Goal: Task Accomplishment & Management: Manage account settings

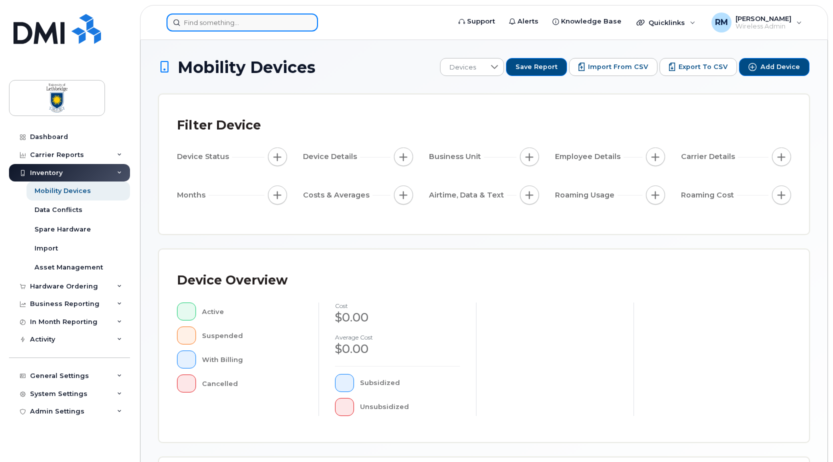
click at [201, 21] on input at bounding box center [241, 22] width 151 height 18
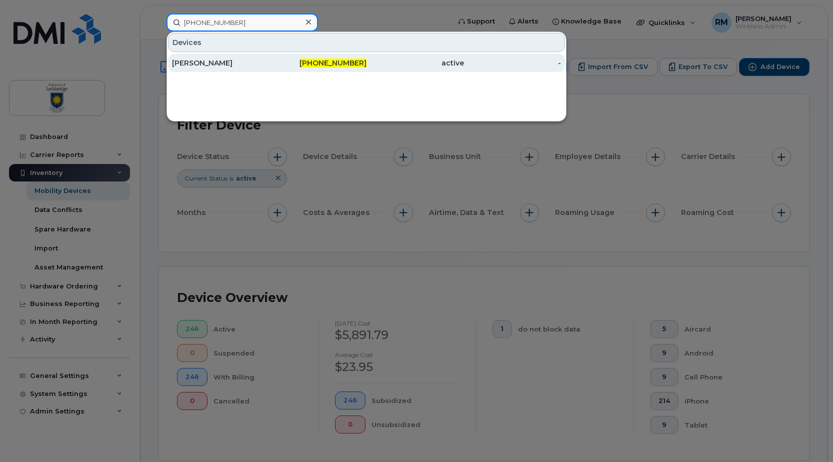
type input "403-593-1872"
click at [210, 60] on div "[PERSON_NAME]" at bounding box center [220, 63] width 97 height 10
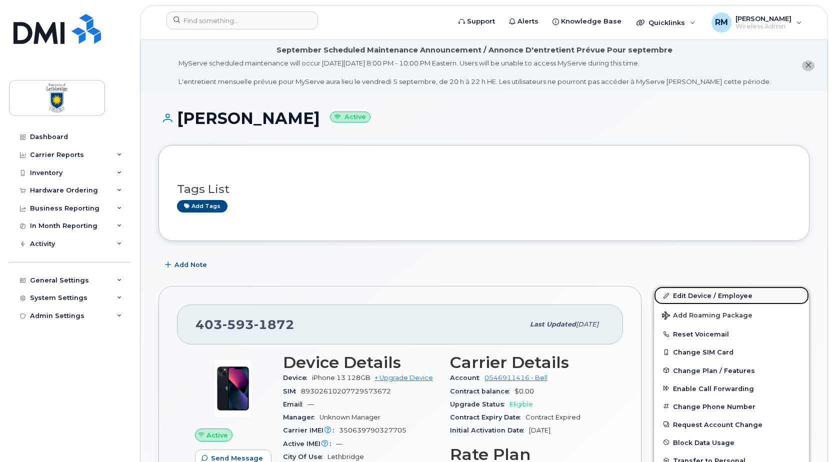
click at [723, 294] on link "Edit Device / Employee" at bounding box center [731, 295] width 155 height 18
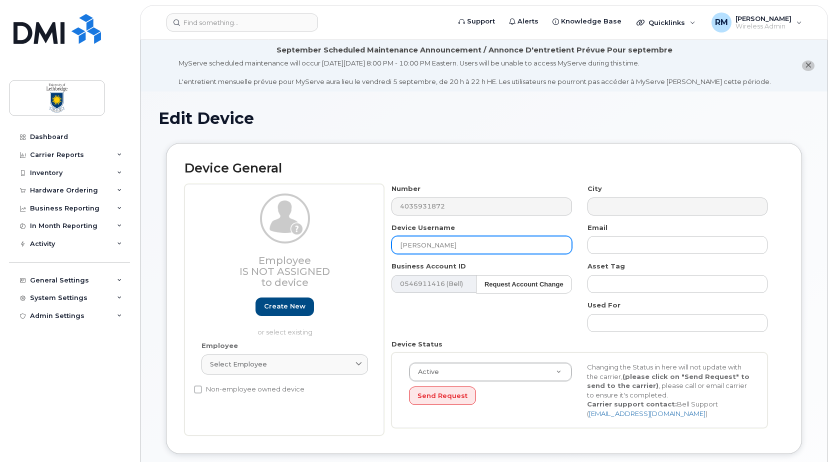
click at [455, 240] on input "[PERSON_NAME]" at bounding box center [481, 245] width 180 height 18
drag, startPoint x: 455, startPoint y: 240, endPoint x: 322, endPoint y: 242, distance: 133.5
click at [322, 242] on div "Employee Is not assigned to device Create new or select existing Employee Selec…" at bounding box center [483, 309] width 599 height 251
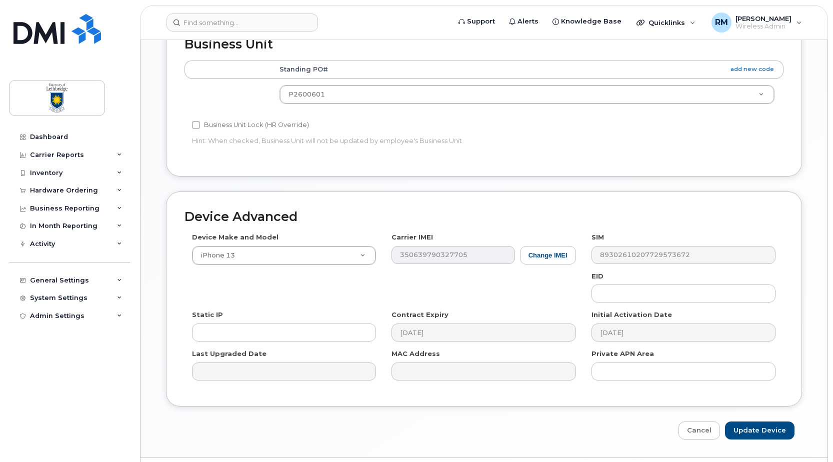
scroll to position [477, 0]
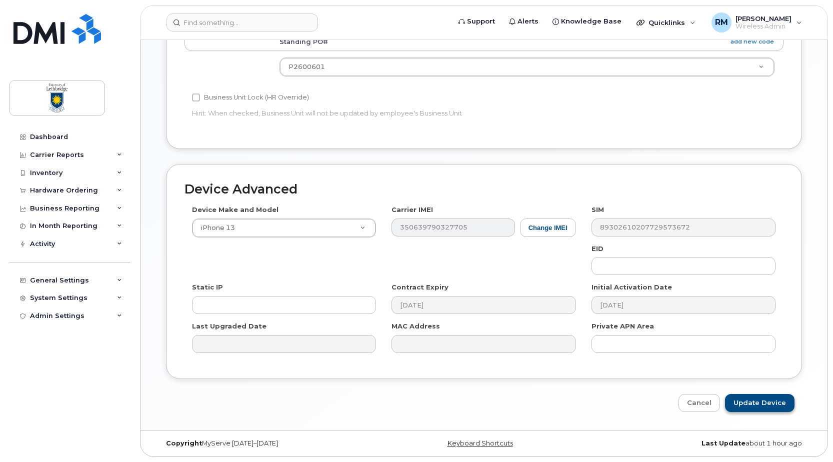
type input "Abe Krahn"
click at [758, 397] on input "Update Device" at bounding box center [759, 403] width 69 height 18
type input "Saving..."
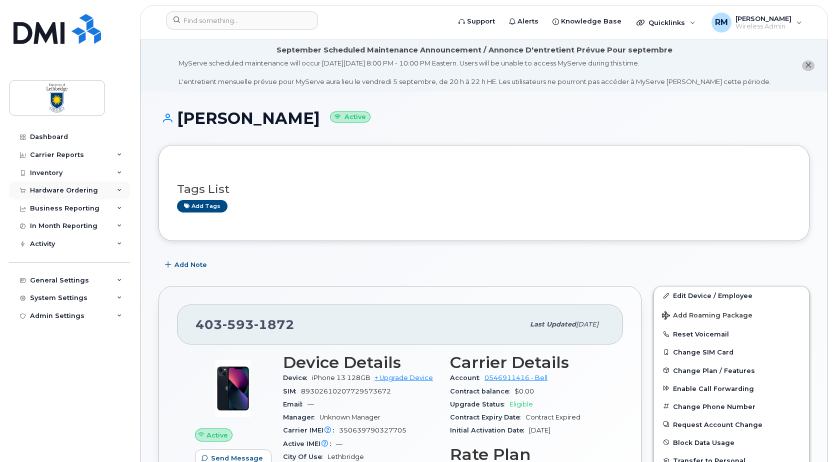
click at [47, 187] on div "Hardware Ordering" at bounding box center [64, 190] width 68 height 8
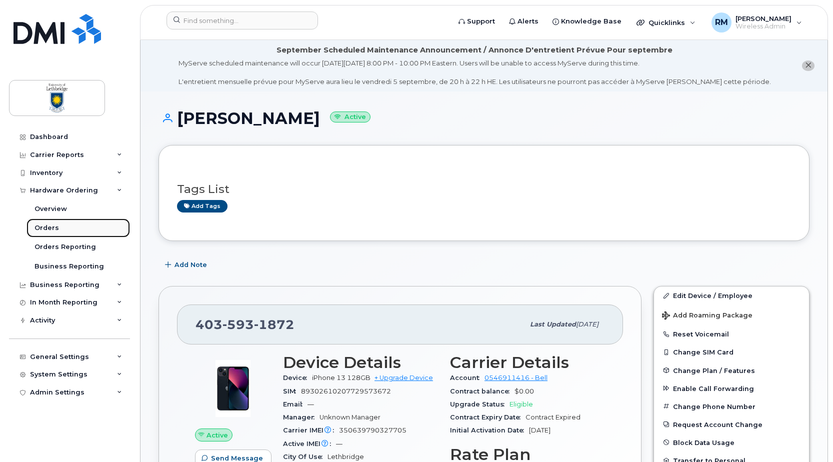
click at [48, 227] on div "Orders" at bounding box center [46, 227] width 24 height 9
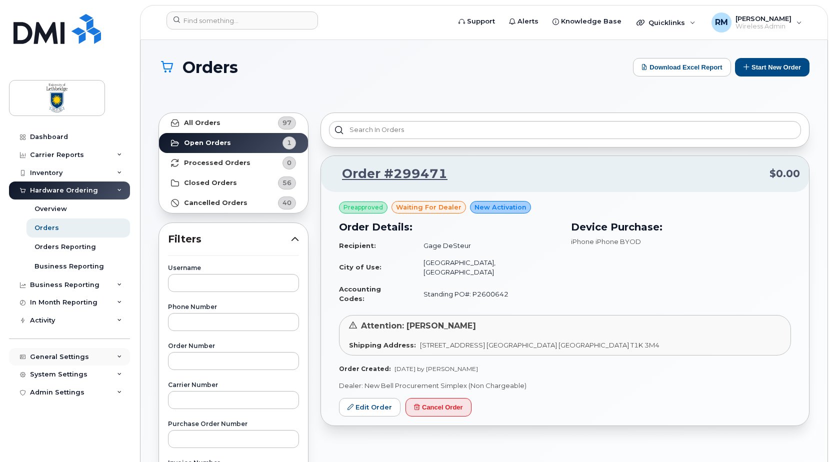
click at [66, 357] on div "General Settings" at bounding box center [59, 357] width 59 height 8
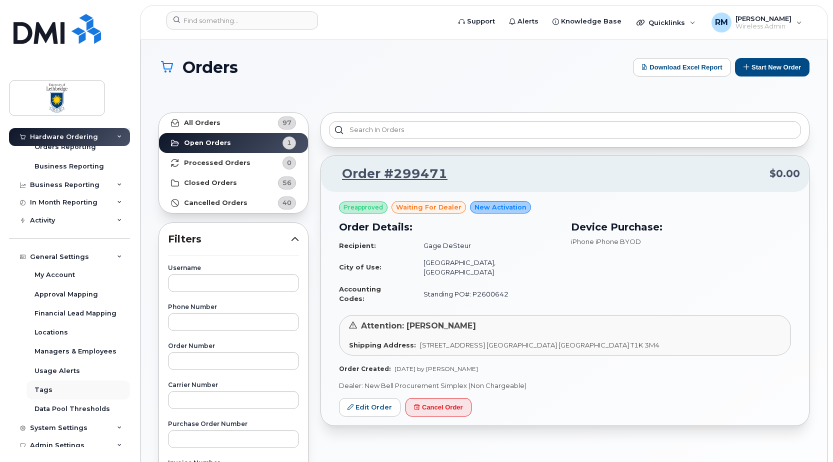
scroll to position [107, 0]
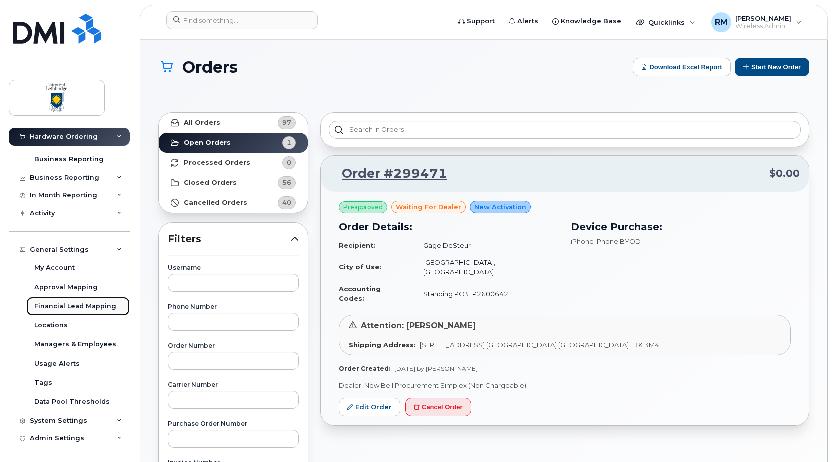
click at [60, 306] on div "Financial Lead Mapping" at bounding box center [75, 306] width 82 height 9
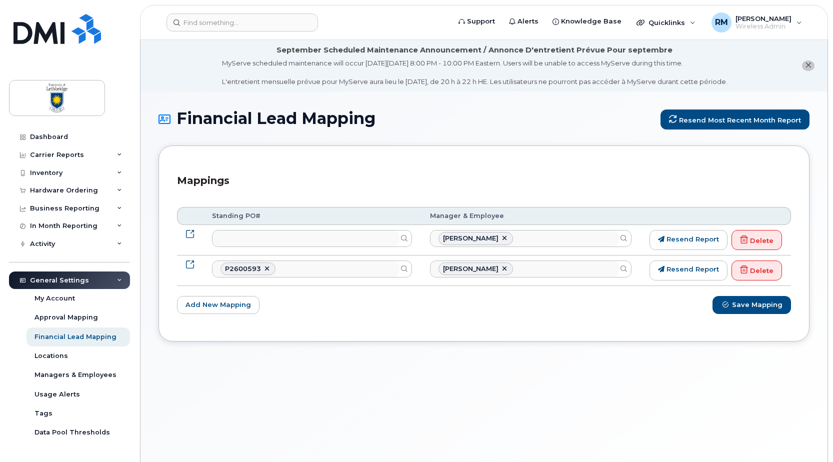
select select
select select "35636669"
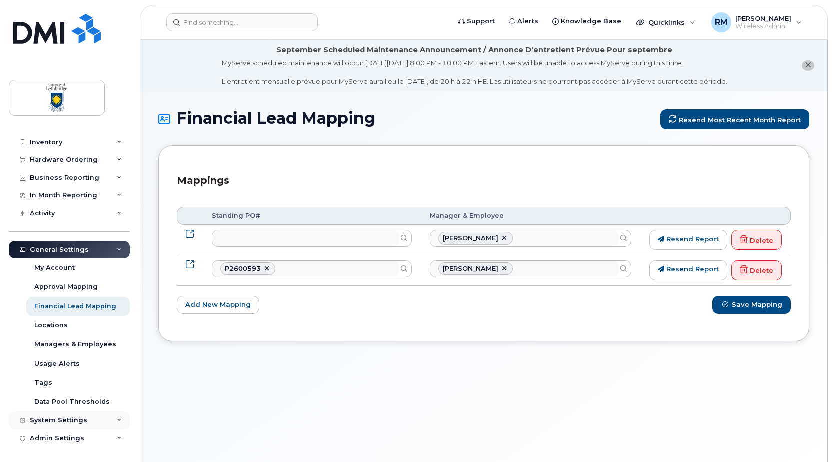
click at [46, 418] on div "System Settings" at bounding box center [58, 420] width 57 height 8
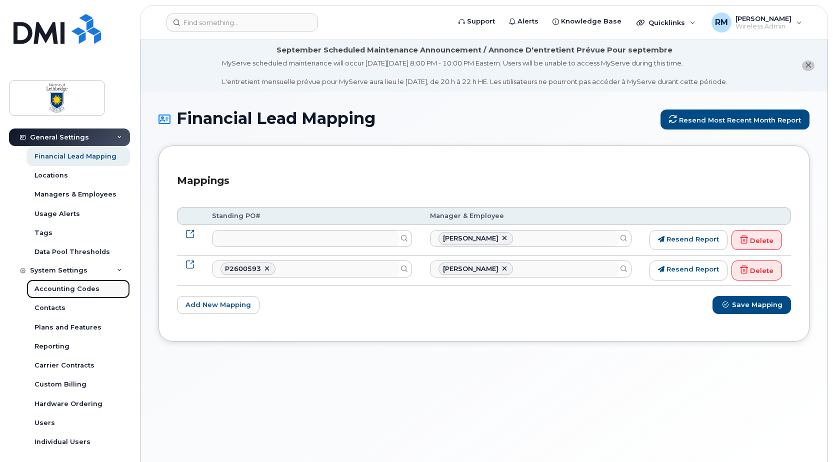
click at [68, 286] on div "Accounting Codes" at bounding box center [66, 288] width 65 height 9
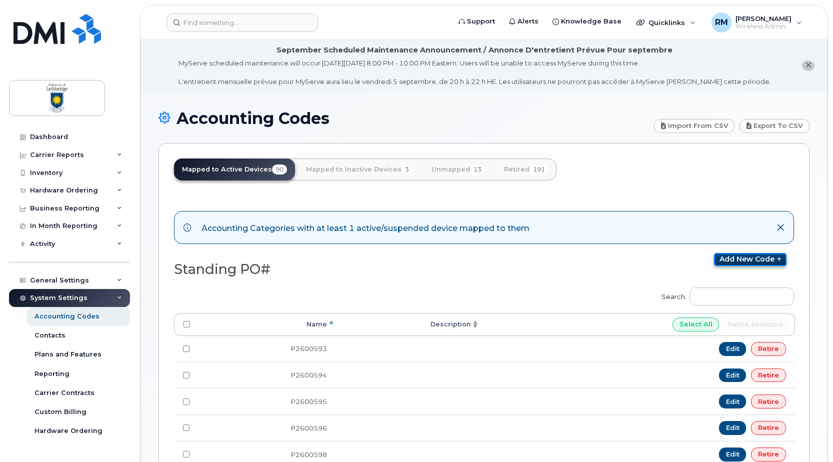
click at [741, 261] on link "Add new code" at bounding box center [750, 259] width 72 height 13
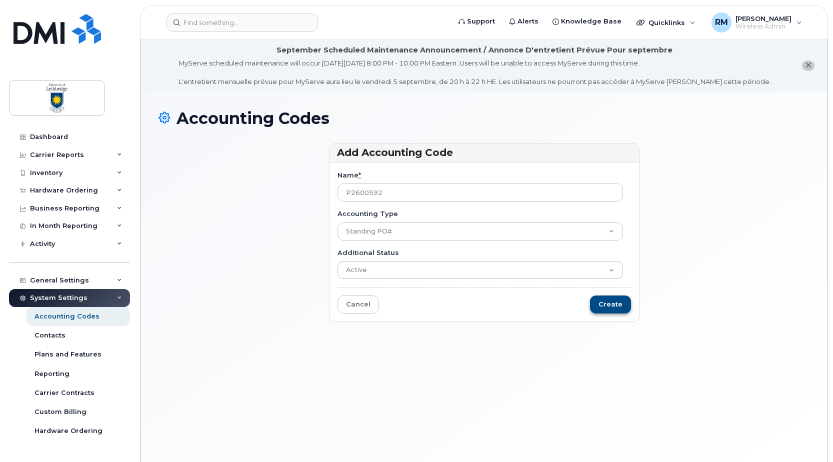
type input "P2600592"
click at [617, 307] on input "Create" at bounding box center [610, 304] width 41 height 18
type input "Saving..."
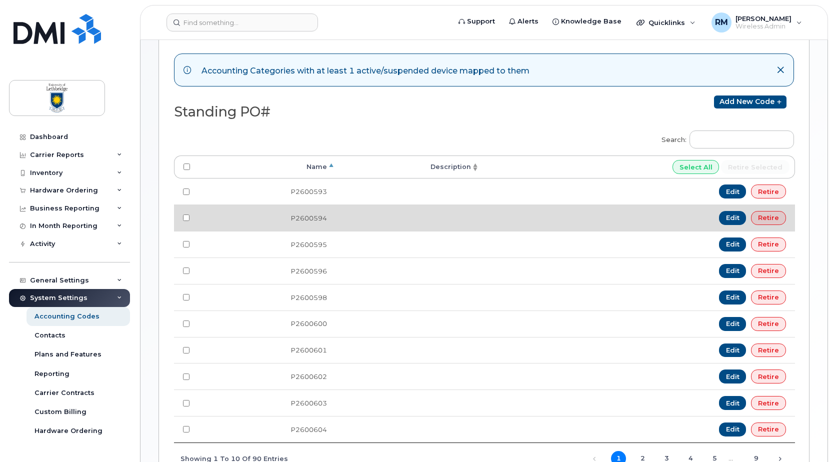
scroll to position [277, 0]
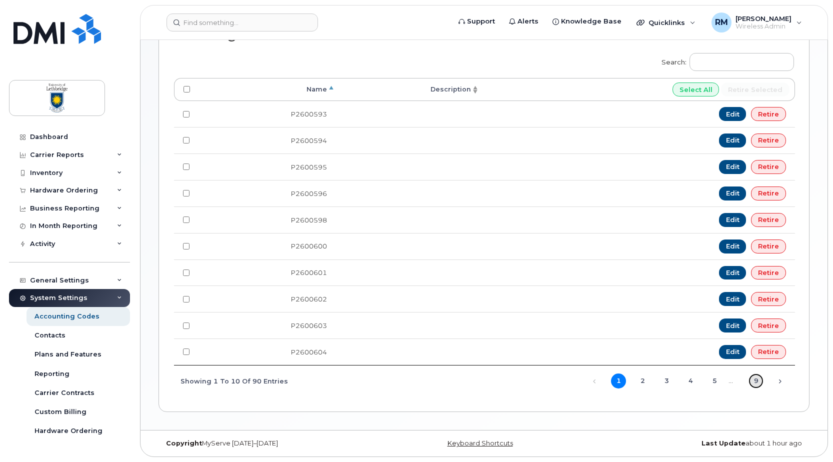
click at [758, 381] on link "9" at bounding box center [755, 380] width 15 height 15
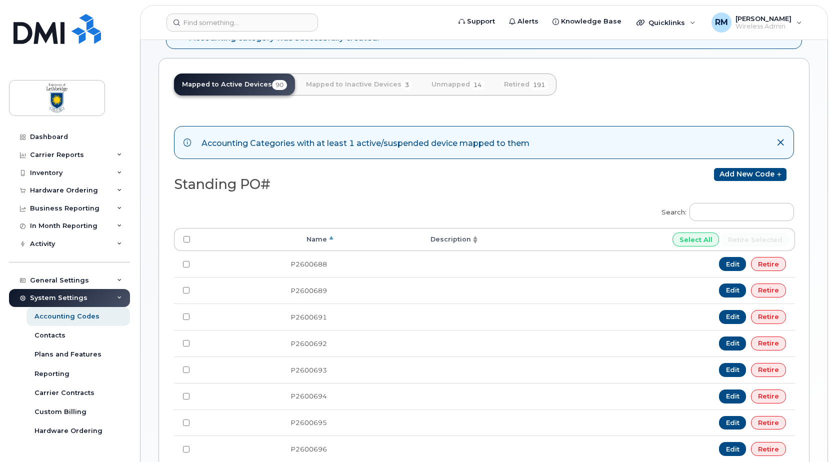
scroll to position [0, 0]
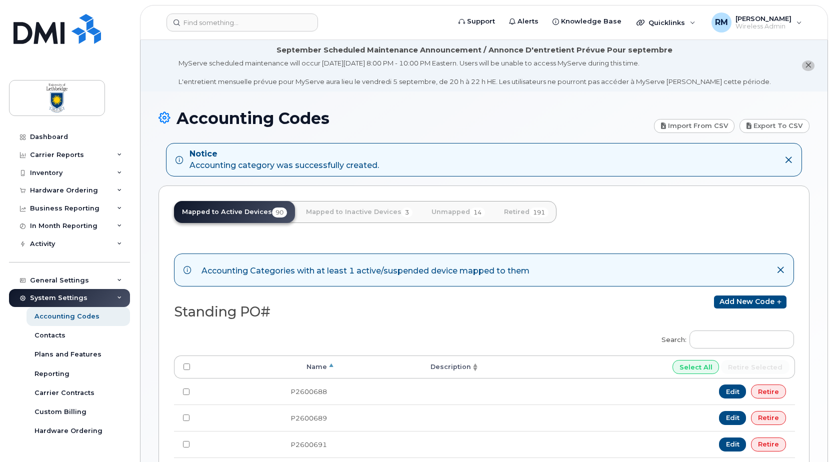
click at [45, 299] on div "System Settings" at bounding box center [58, 298] width 57 height 8
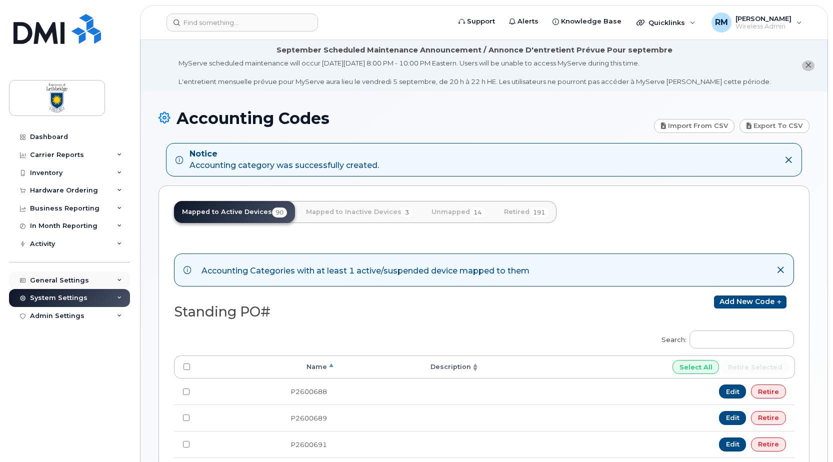
click at [46, 282] on div "General Settings" at bounding box center [59, 280] width 59 height 8
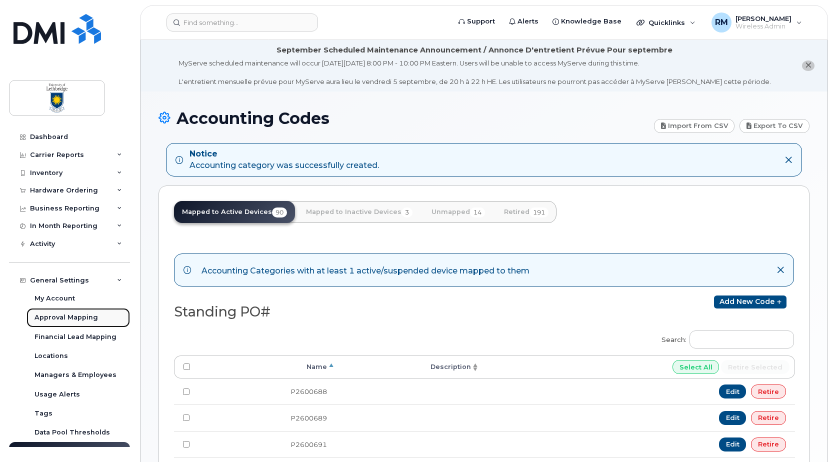
click at [52, 316] on div "Approval Mapping" at bounding box center [65, 317] width 63 height 9
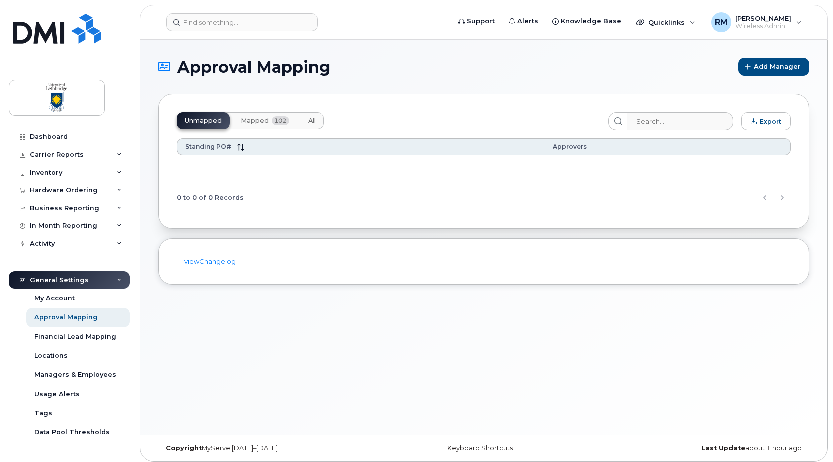
click at [261, 119] on span "Mapped" at bounding box center [255, 121] width 28 height 8
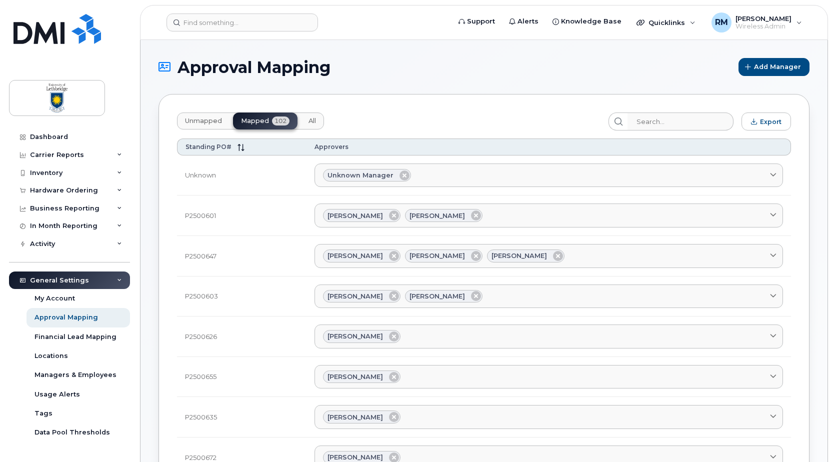
click at [192, 118] on span "Unmapped" at bounding box center [203, 121] width 37 height 8
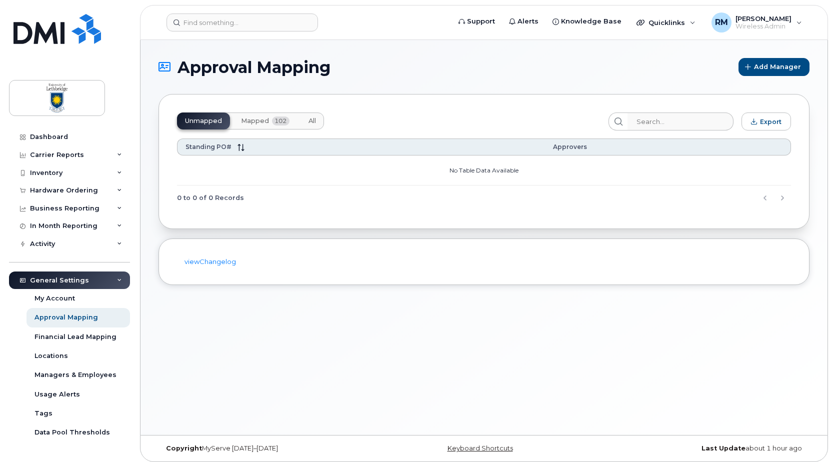
click at [259, 121] on span "Mapped" at bounding box center [255, 121] width 28 height 8
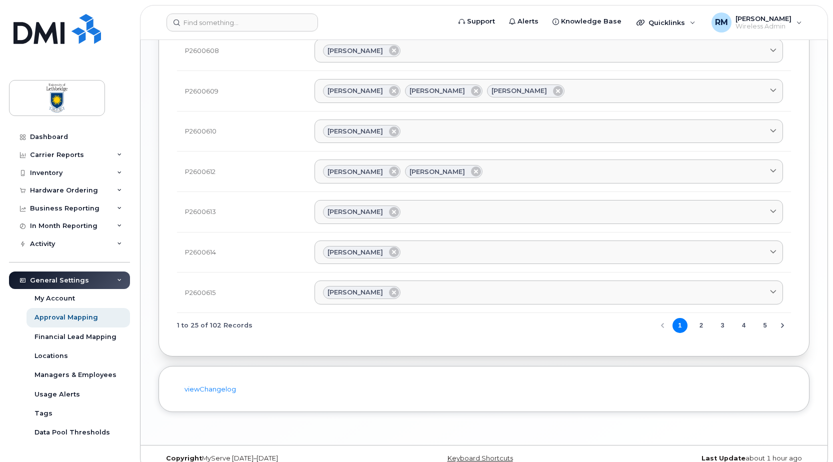
scroll to position [865, 0]
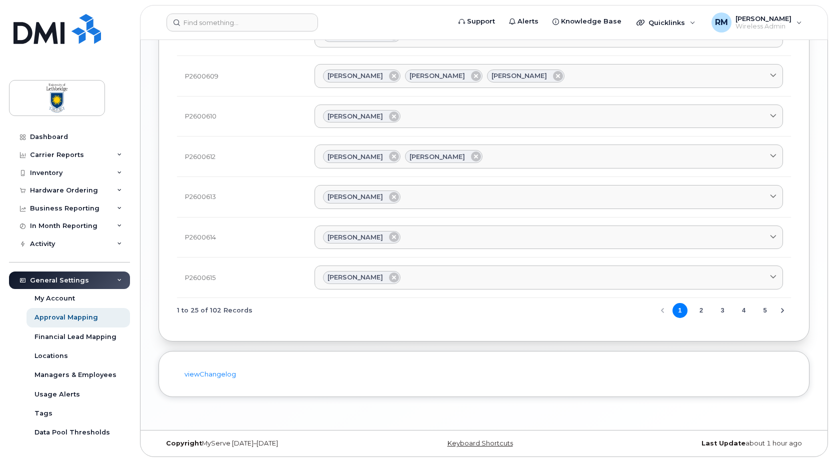
click at [763, 311] on button "5" at bounding box center [764, 310] width 15 height 15
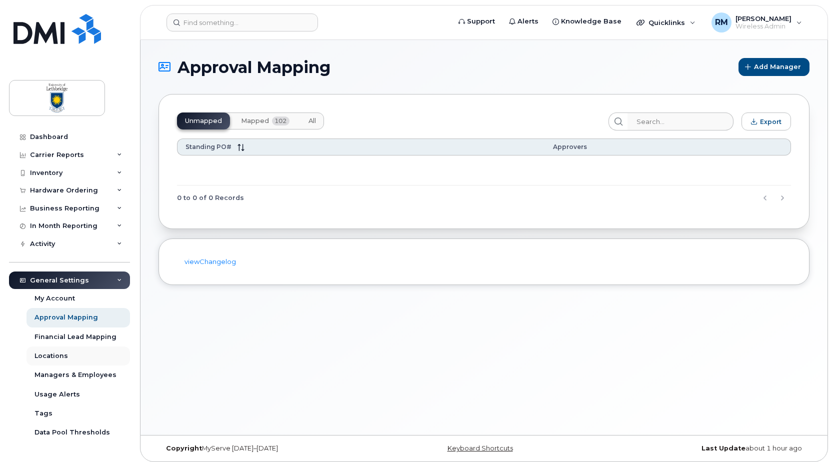
scroll to position [30, 0]
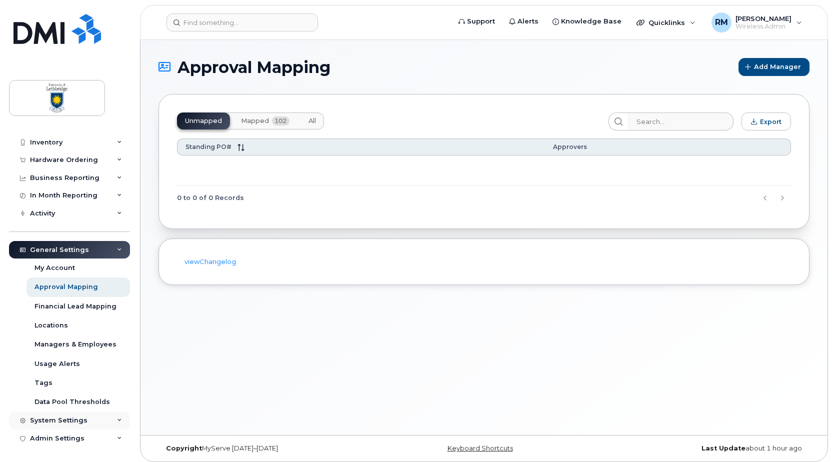
click at [65, 416] on div "System Settings" at bounding box center [58, 420] width 57 height 8
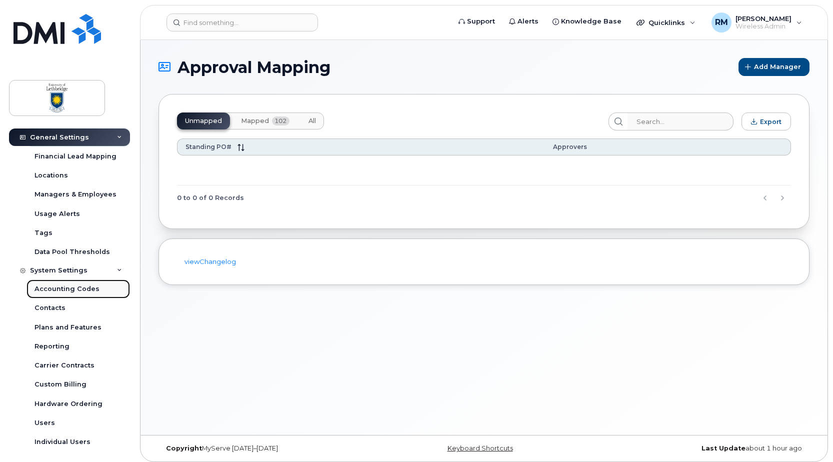
click at [66, 287] on div "Accounting Codes" at bounding box center [66, 288] width 65 height 9
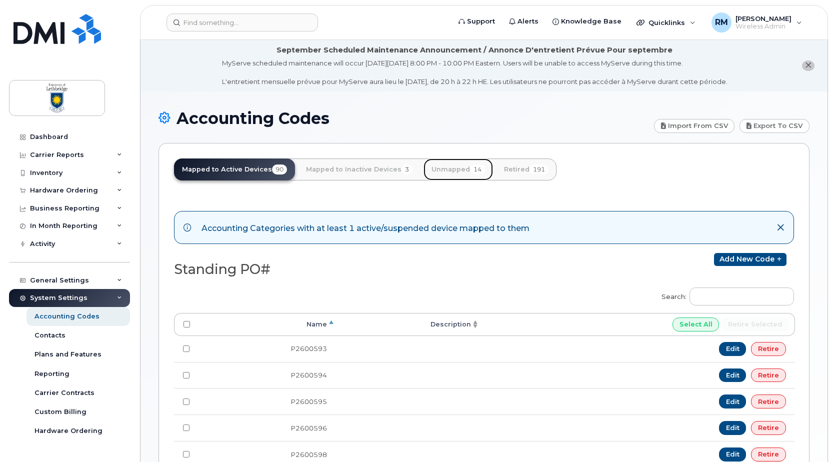
click at [446, 170] on link "Unmapped 14" at bounding box center [457, 169] width 69 height 22
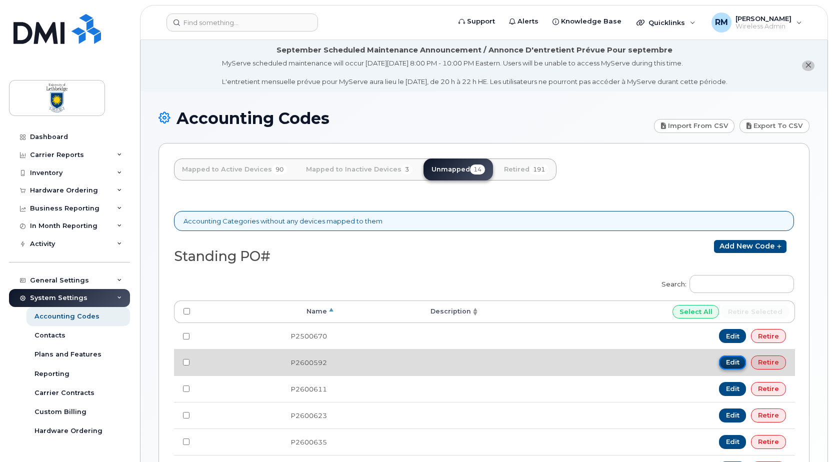
click at [726, 361] on link "Edit" at bounding box center [732, 362] width 27 height 14
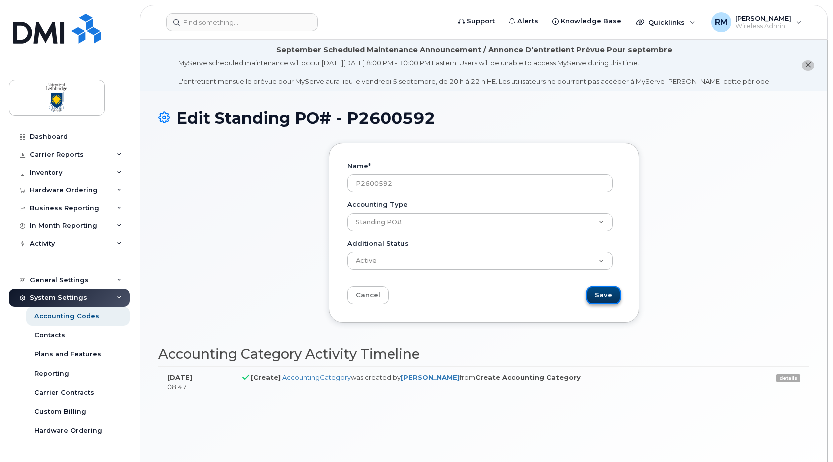
click at [607, 296] on input "Save" at bounding box center [603, 295] width 34 height 18
type input "Saving..."
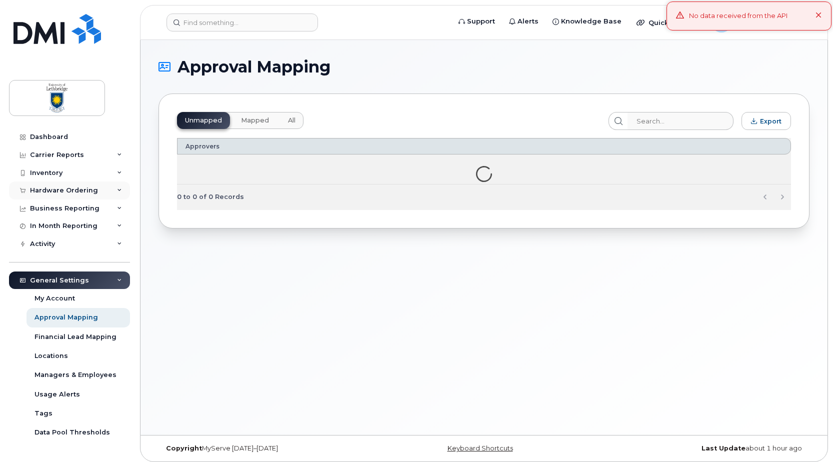
click at [50, 188] on div "Hardware Ordering" at bounding box center [64, 190] width 68 height 8
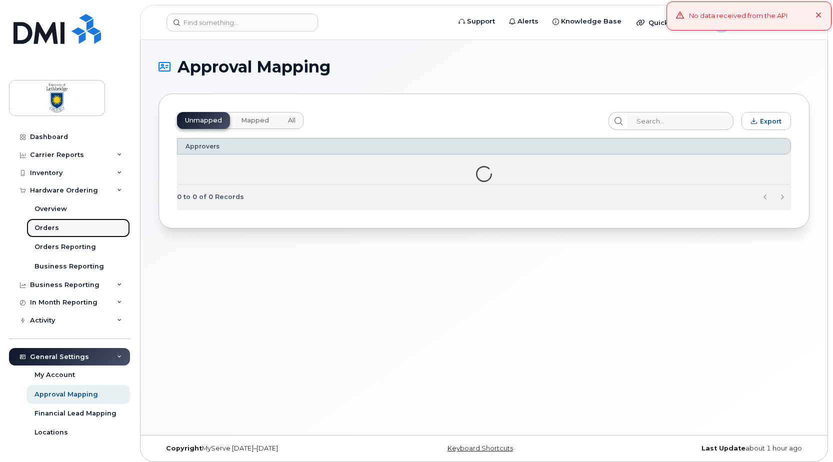
click at [40, 226] on div "Orders" at bounding box center [46, 227] width 24 height 9
